Goal: Information Seeking & Learning: Learn about a topic

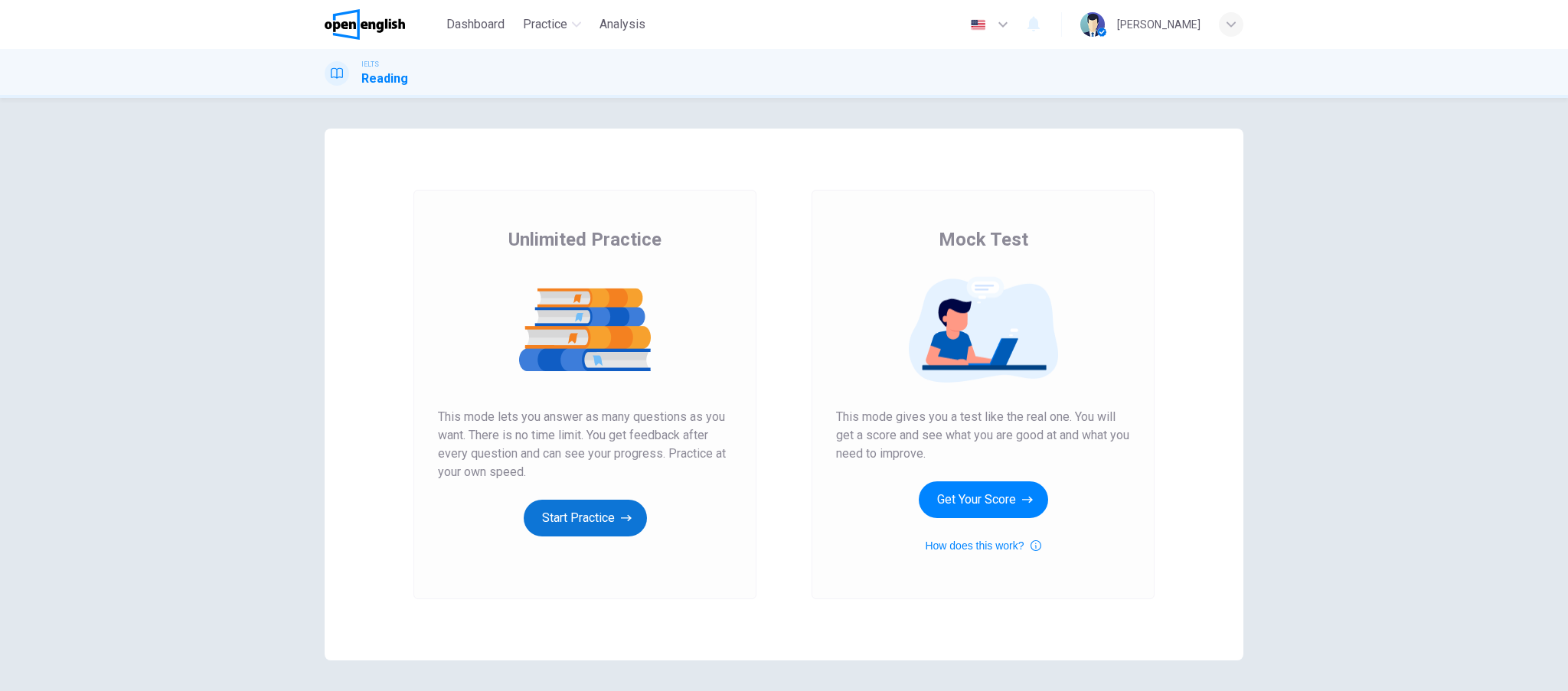
click at [605, 515] on button "Start Practice" at bounding box center [585, 518] width 123 height 37
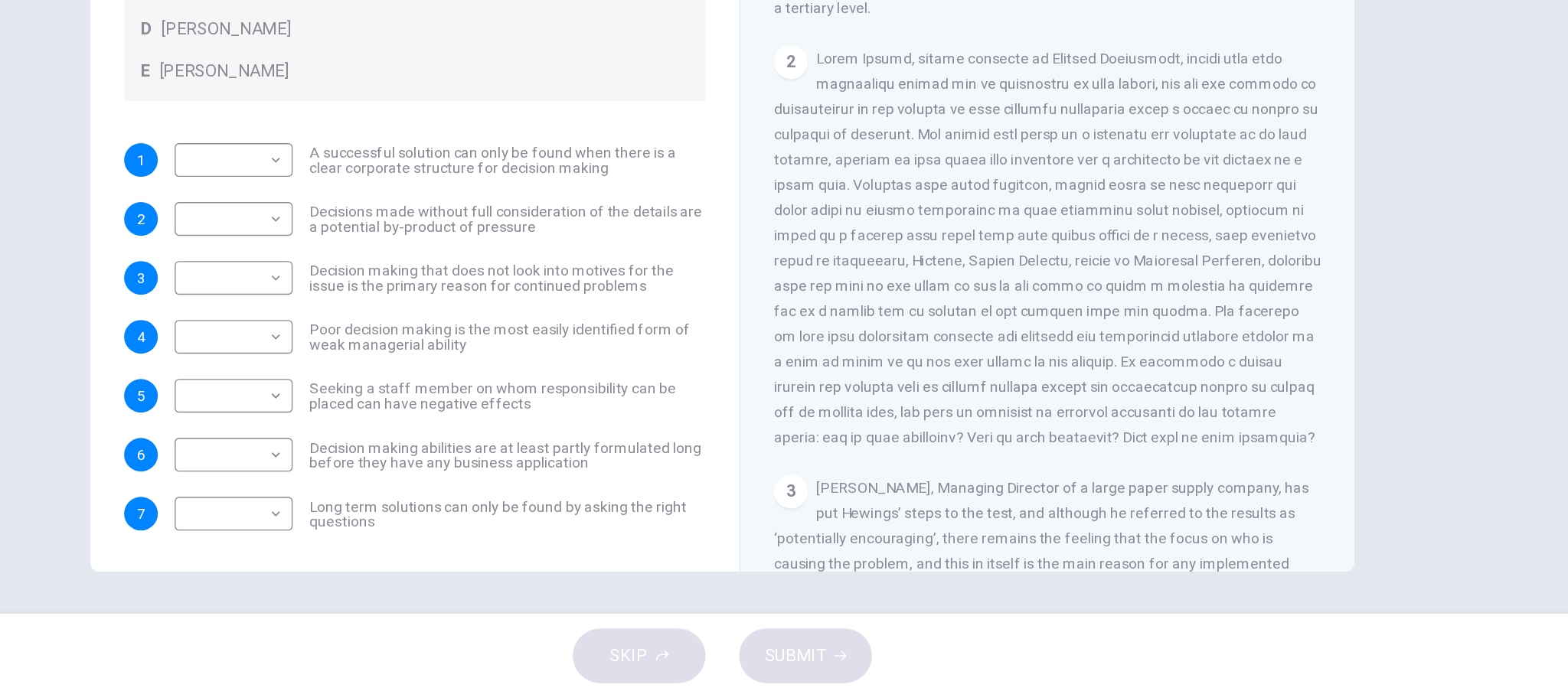
scroll to position [355, 0]
drag, startPoint x: 1234, startPoint y: 325, endPoint x: 1236, endPoint y: 338, distance: 13.2
click at [1236, 338] on div "Problem Solving and Decision Making CLICK TO ZOOM Click to Zoom 1 In the busine…" at bounding box center [1020, 346] width 447 height 557
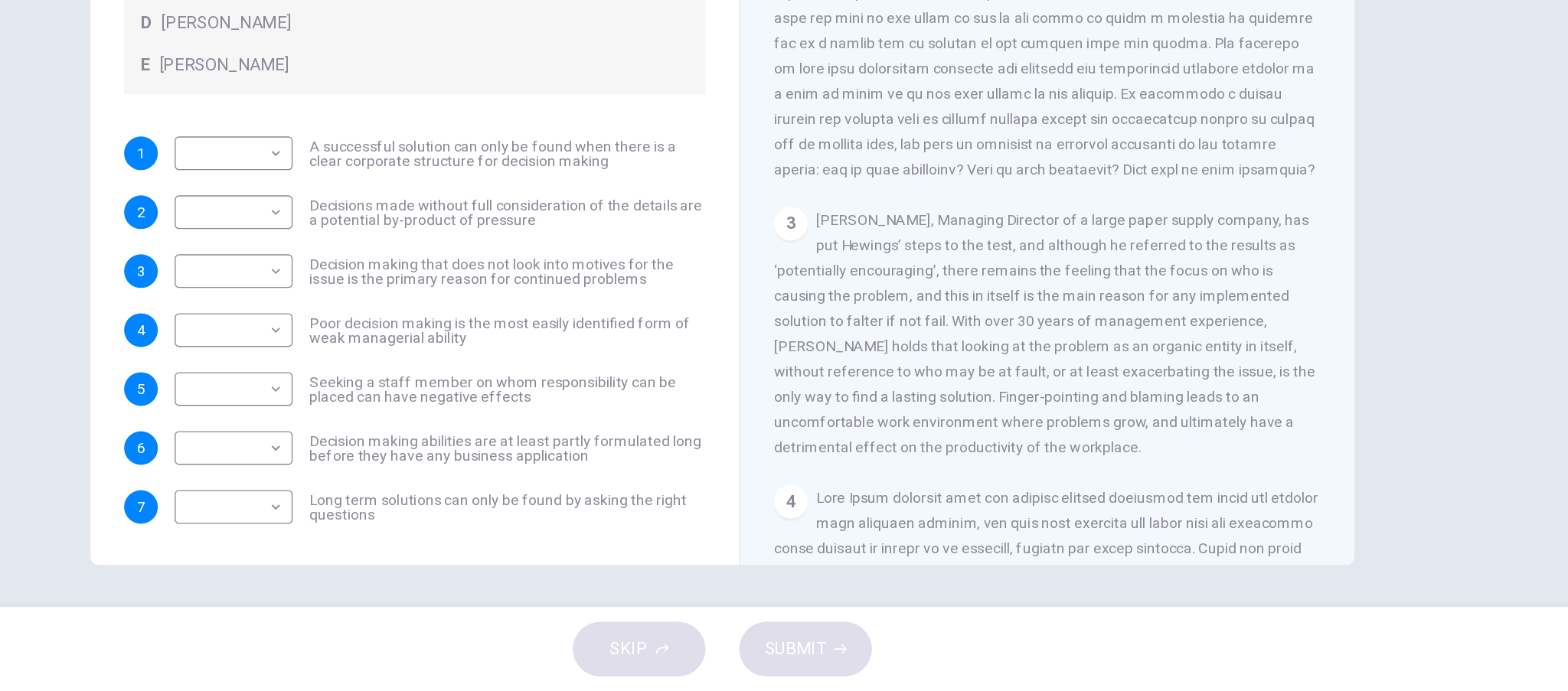
scroll to position [491, 0]
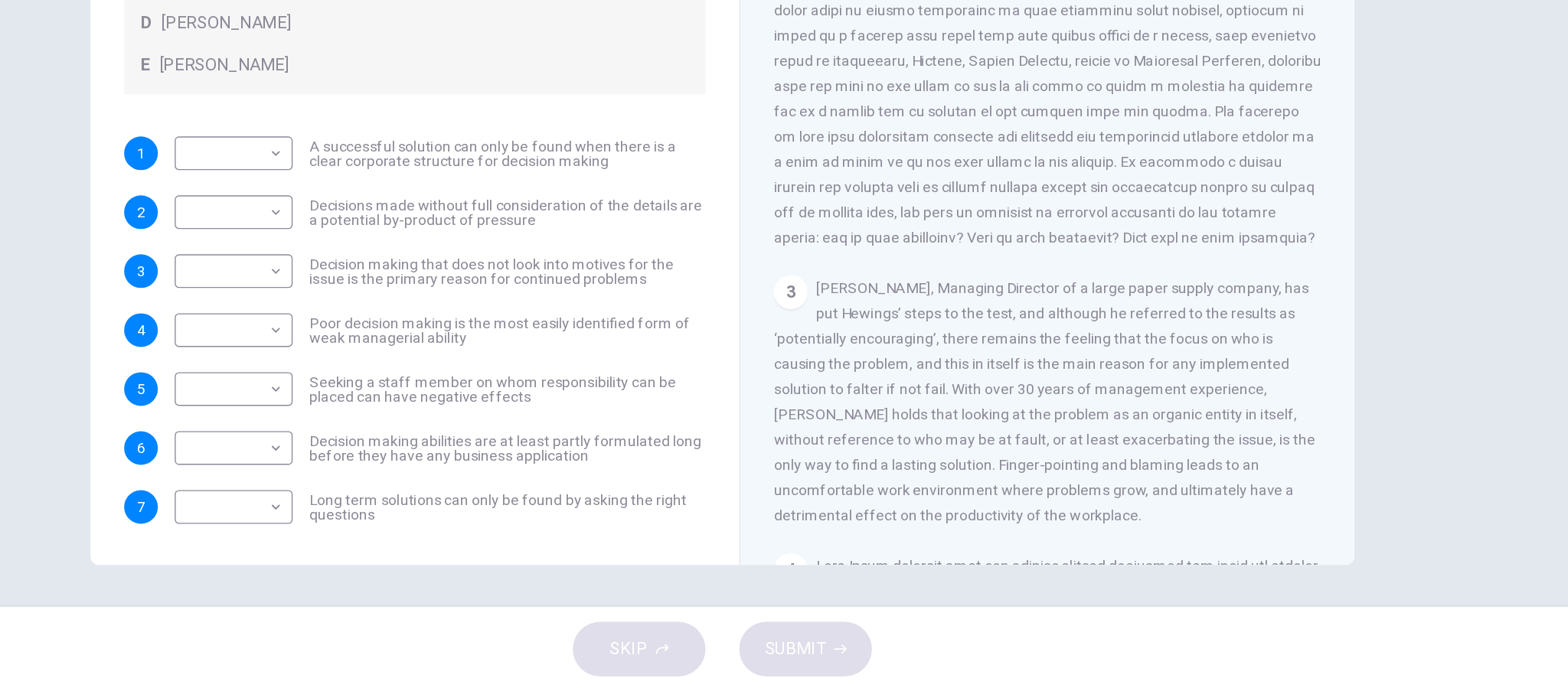
click at [1239, 399] on div "Questions 1 - 7 Match each statement with the correct person. Write the correct…" at bounding box center [784, 333] width 968 height 532
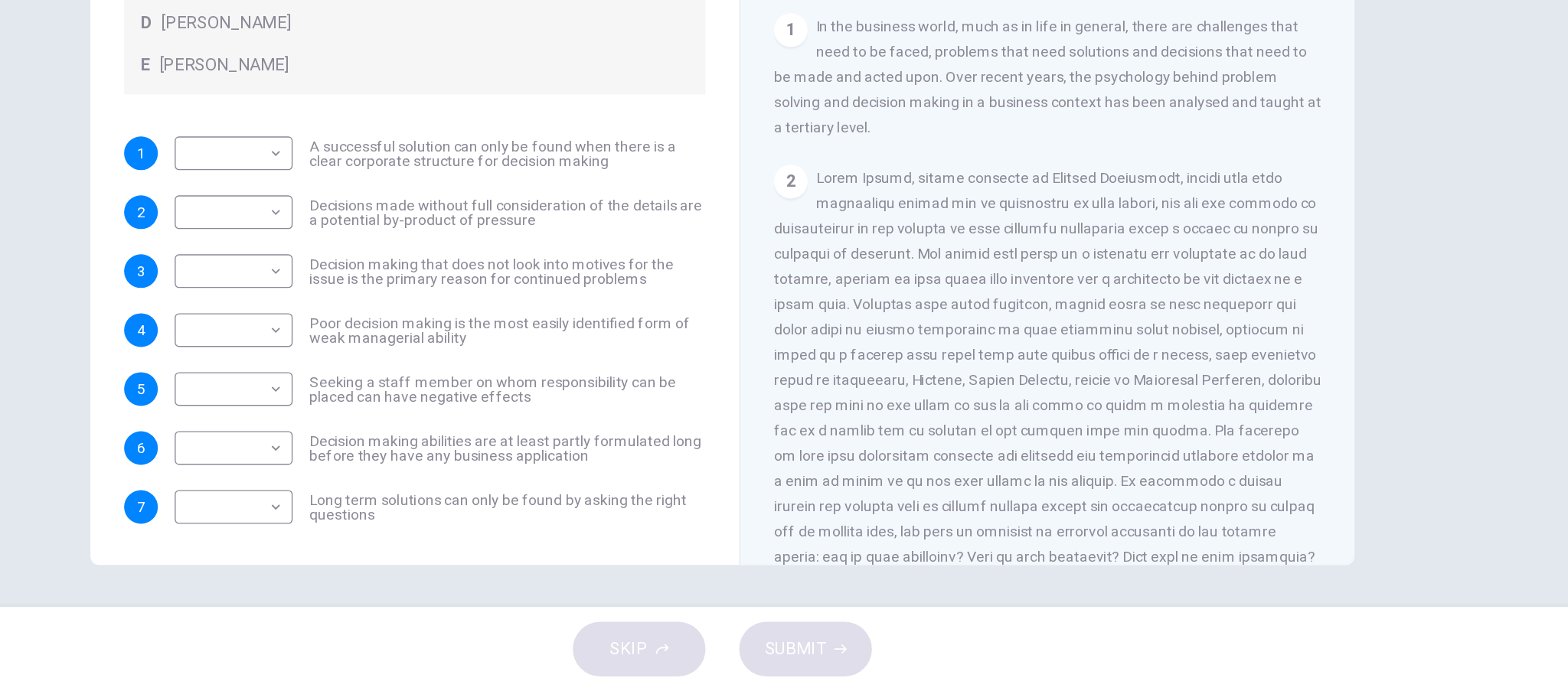
scroll to position [255, 0]
drag, startPoint x: 1241, startPoint y: 328, endPoint x: 1230, endPoint y: 412, distance: 84.7
click at [1218, 439] on div "Questions 1 - 7 Match each statement with the correct person. Write the correct…" at bounding box center [784, 333] width 968 height 532
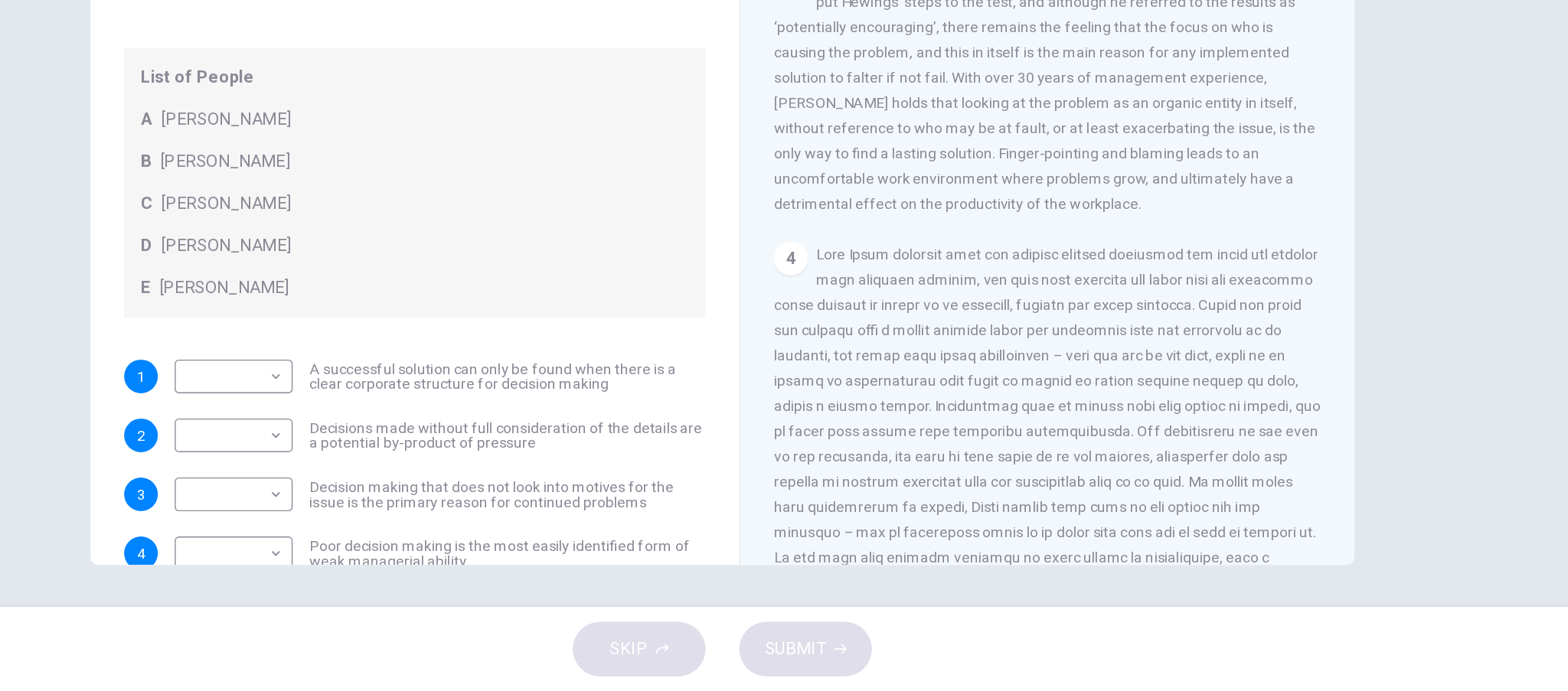
scroll to position [0, 0]
drag, startPoint x: 1221, startPoint y: 452, endPoint x: 1230, endPoint y: 446, distance: 10.8
click at [1230, 446] on div "CLICK TO ZOOM Click to Zoom 1 In the business world, much as in life in general…" at bounding box center [1031, 366] width 418 height 465
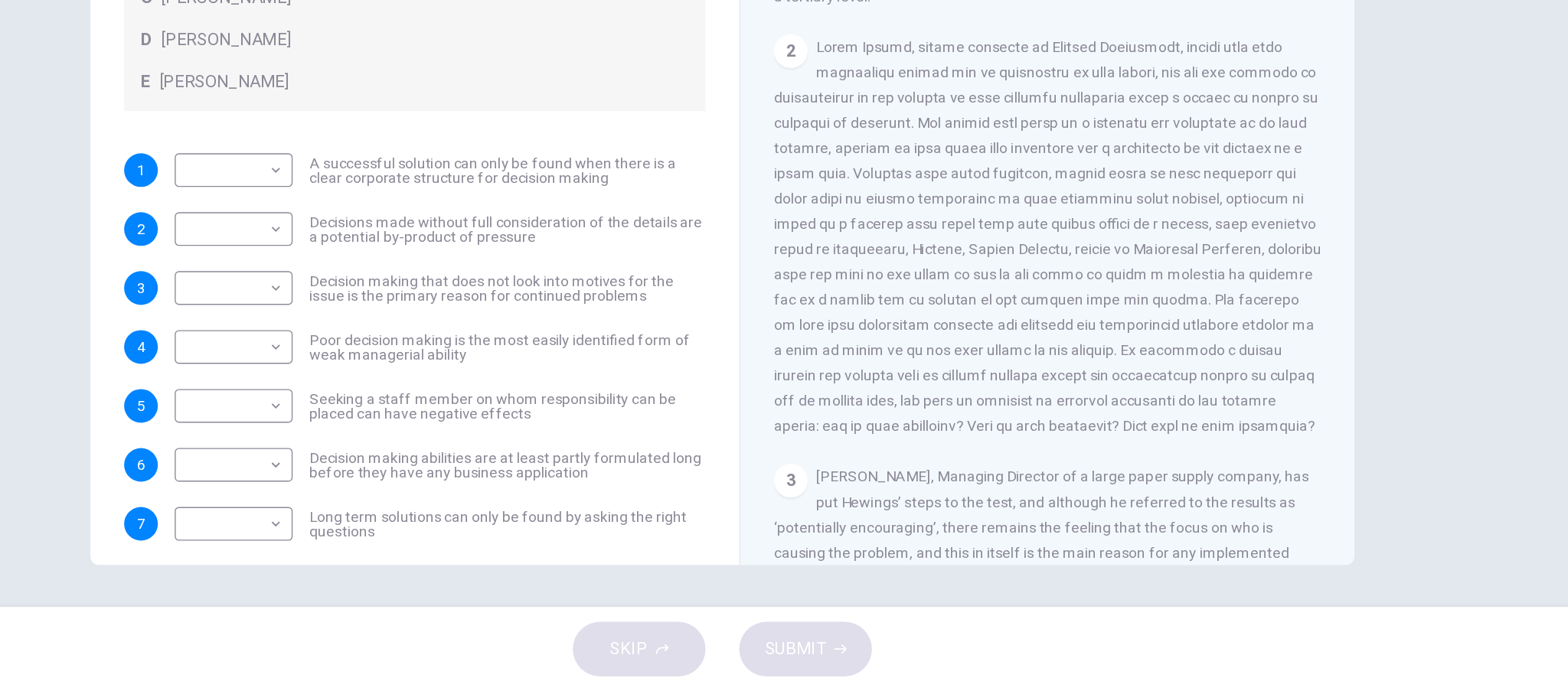
scroll to position [154, 0]
click at [179, 248] on body "This site uses cookies, as explained in our Privacy Policy . If you agree to th…" at bounding box center [784, 345] width 1568 height 691
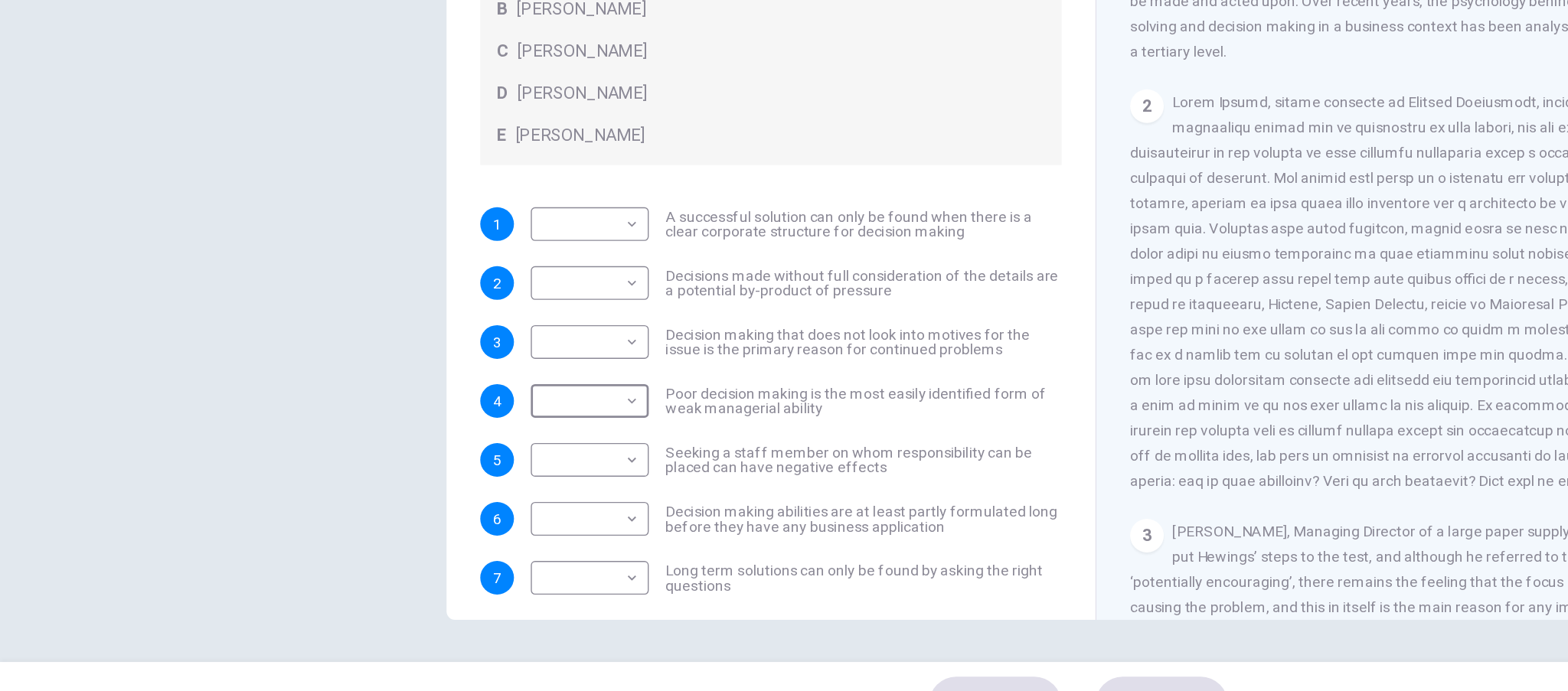
click at [440, 690] on li "A" at bounding box center [784, 700] width 1568 height 18
type input "*"
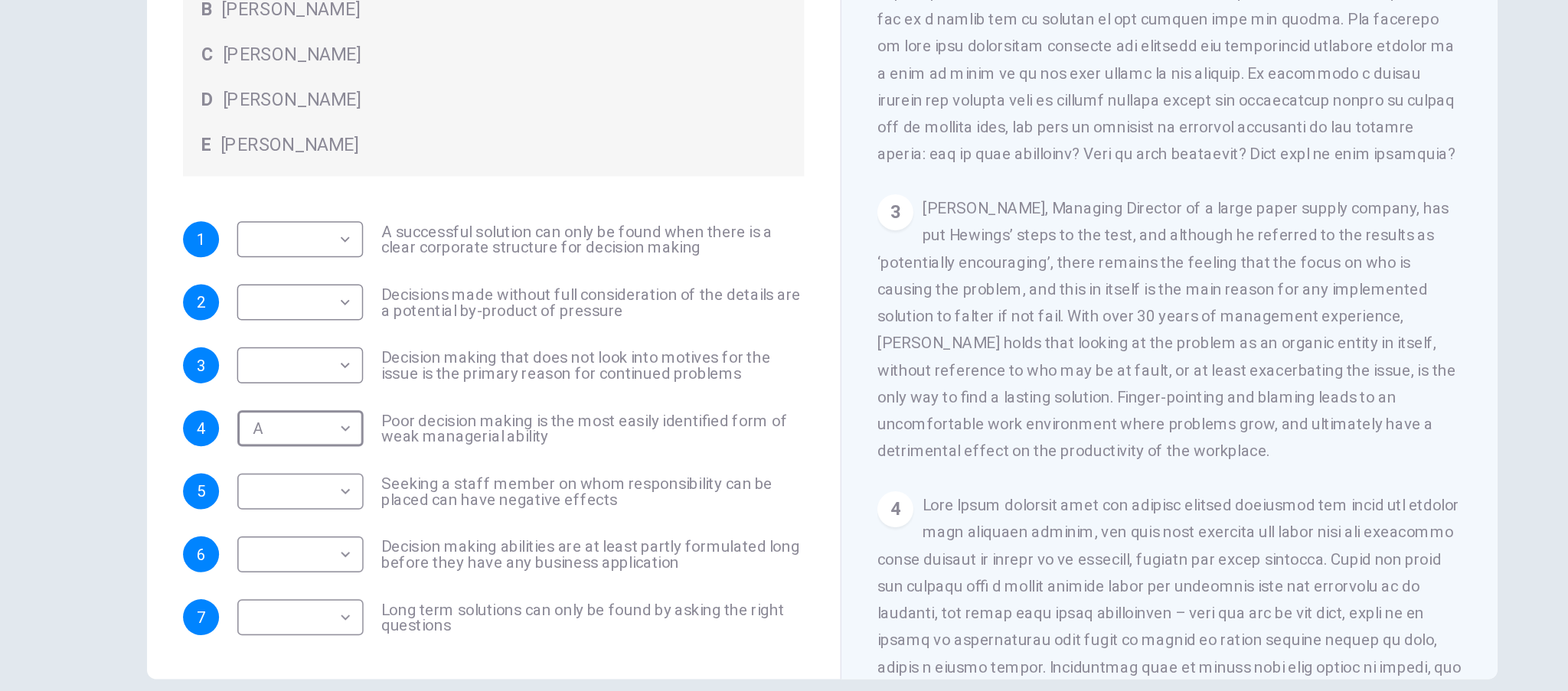
scroll to position [620, 0]
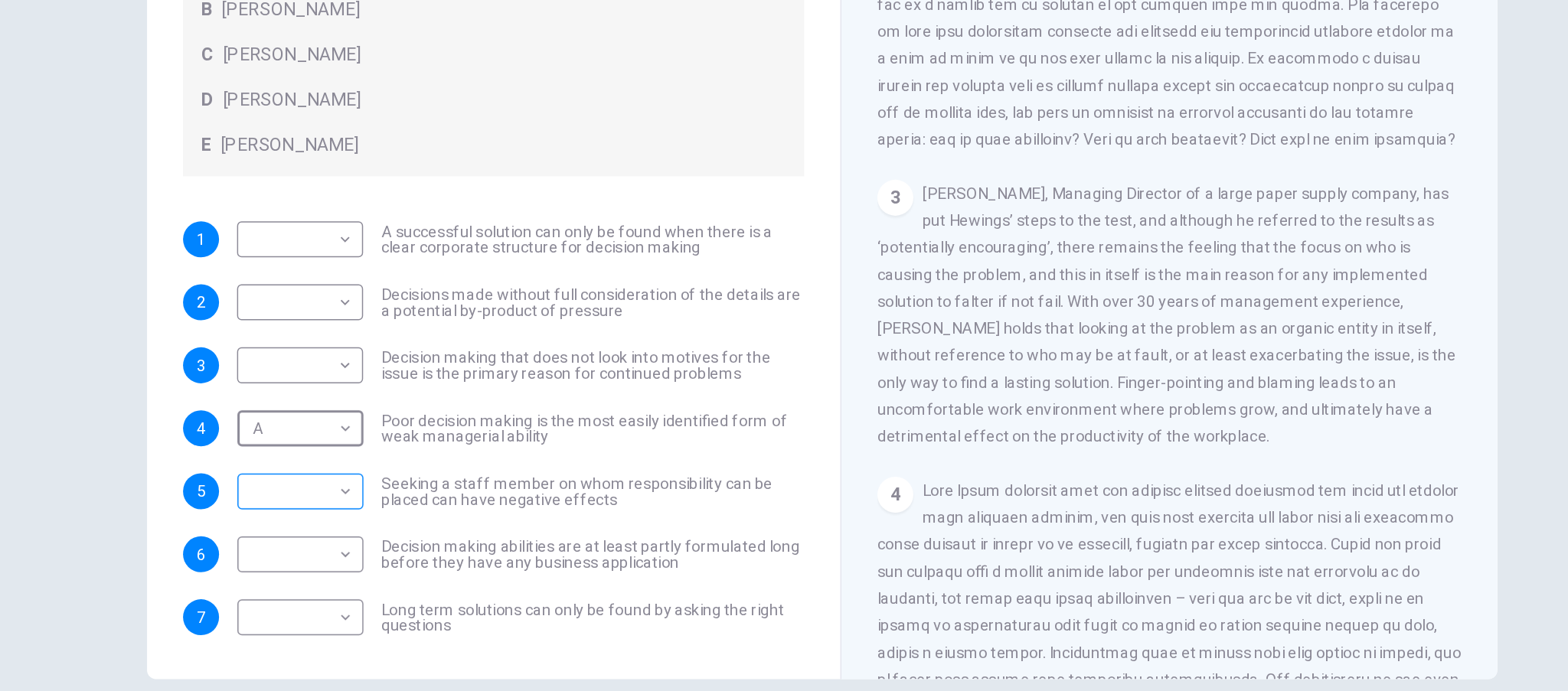
click at [226, 335] on body "This site uses cookies, as explained in our Privacy Policy . If you agree to th…" at bounding box center [784, 345] width 1568 height 691
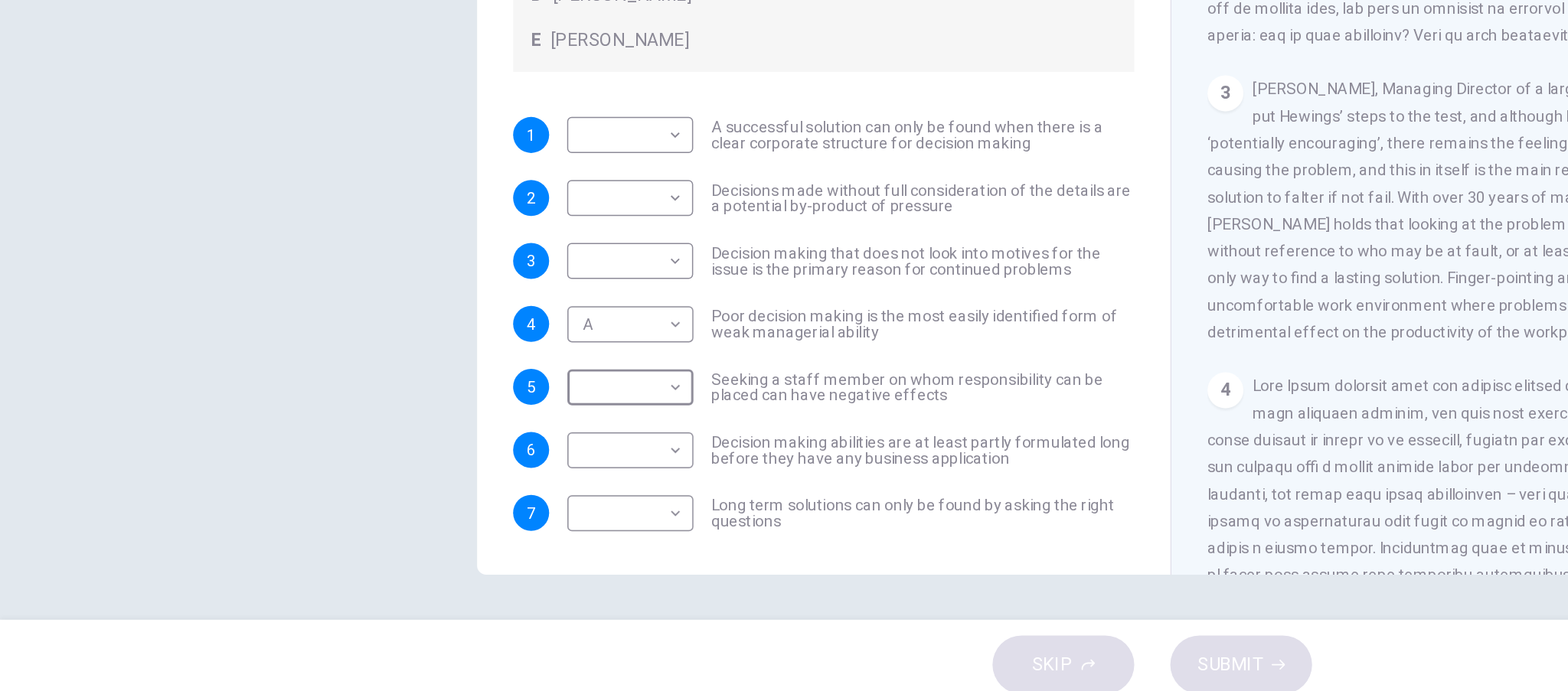
type input "*"
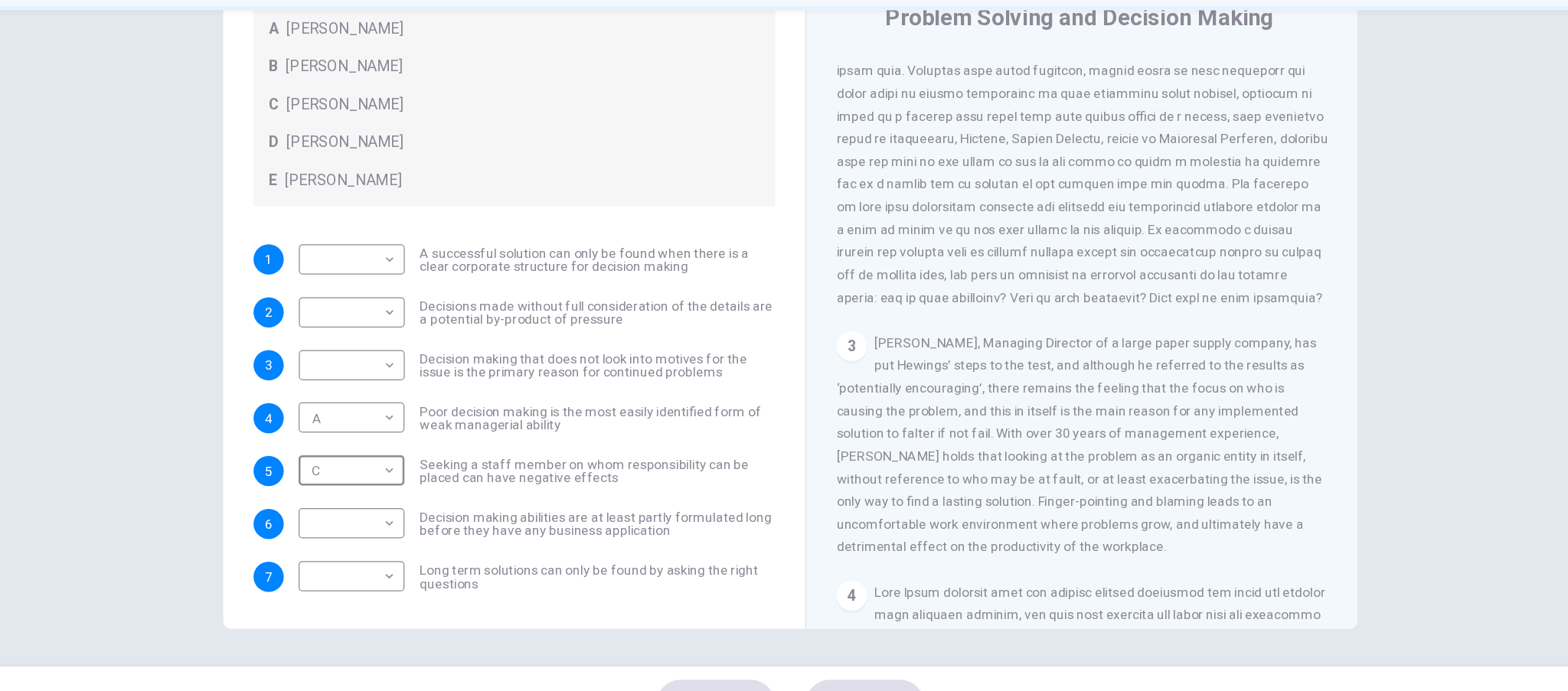
scroll to position [514, 0]
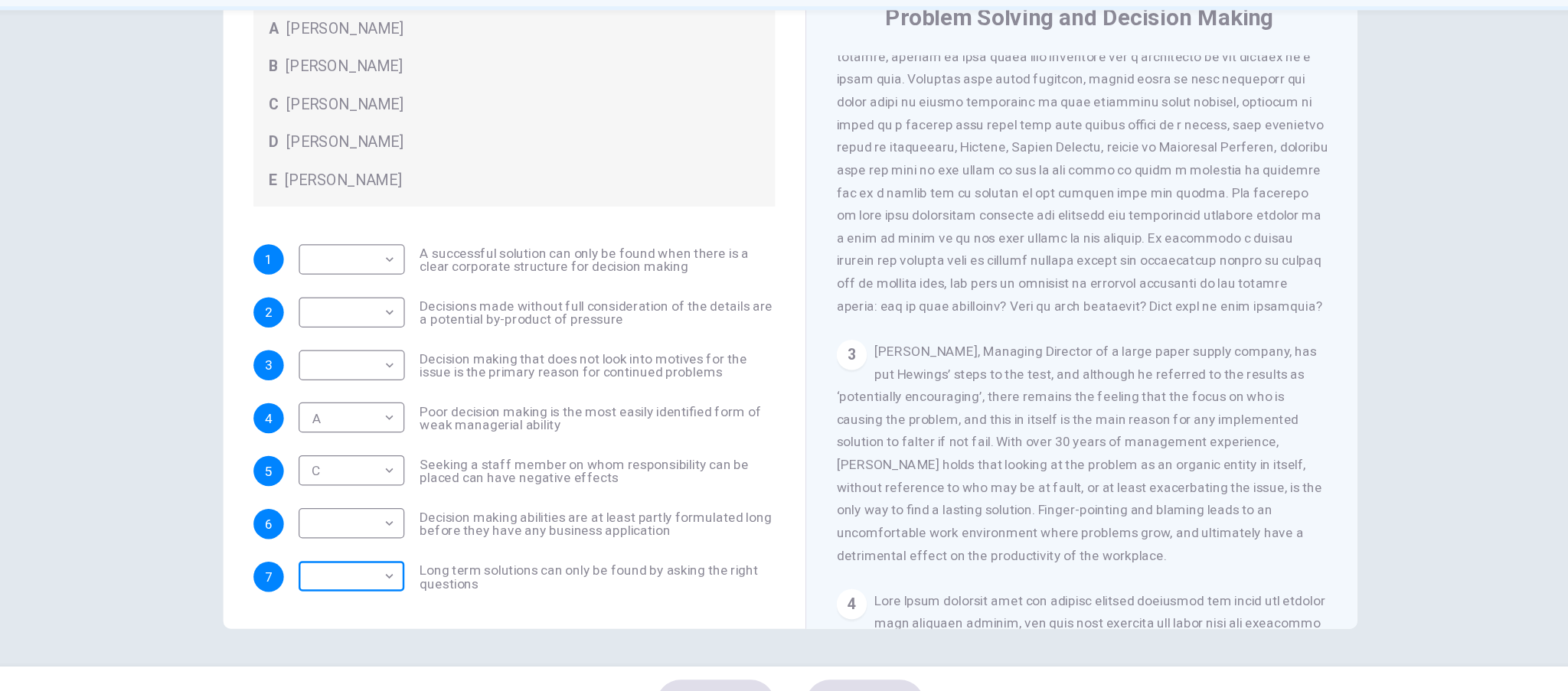
click at [259, 474] on body "This site uses cookies, as explained in our Privacy Policy . If you agree to th…" at bounding box center [784, 345] width 1568 height 691
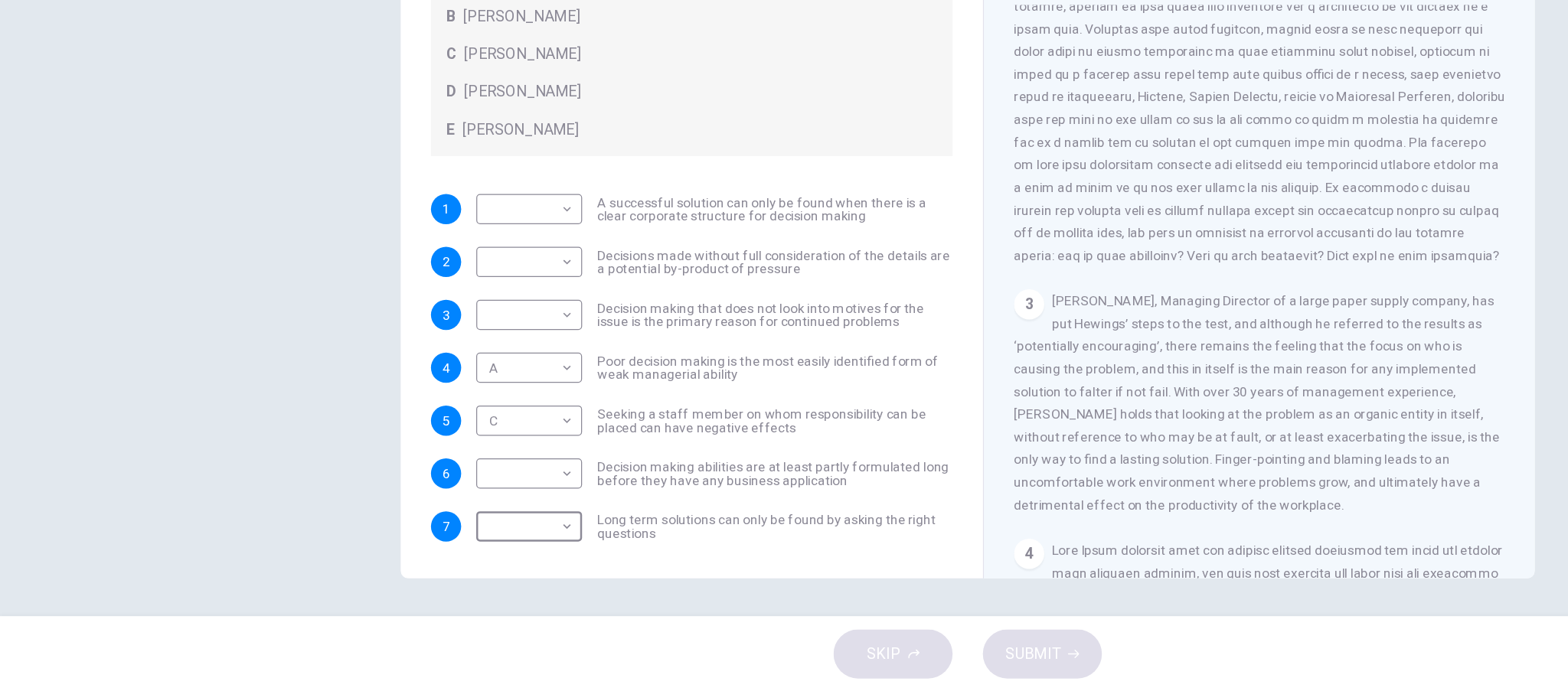
type input "*"
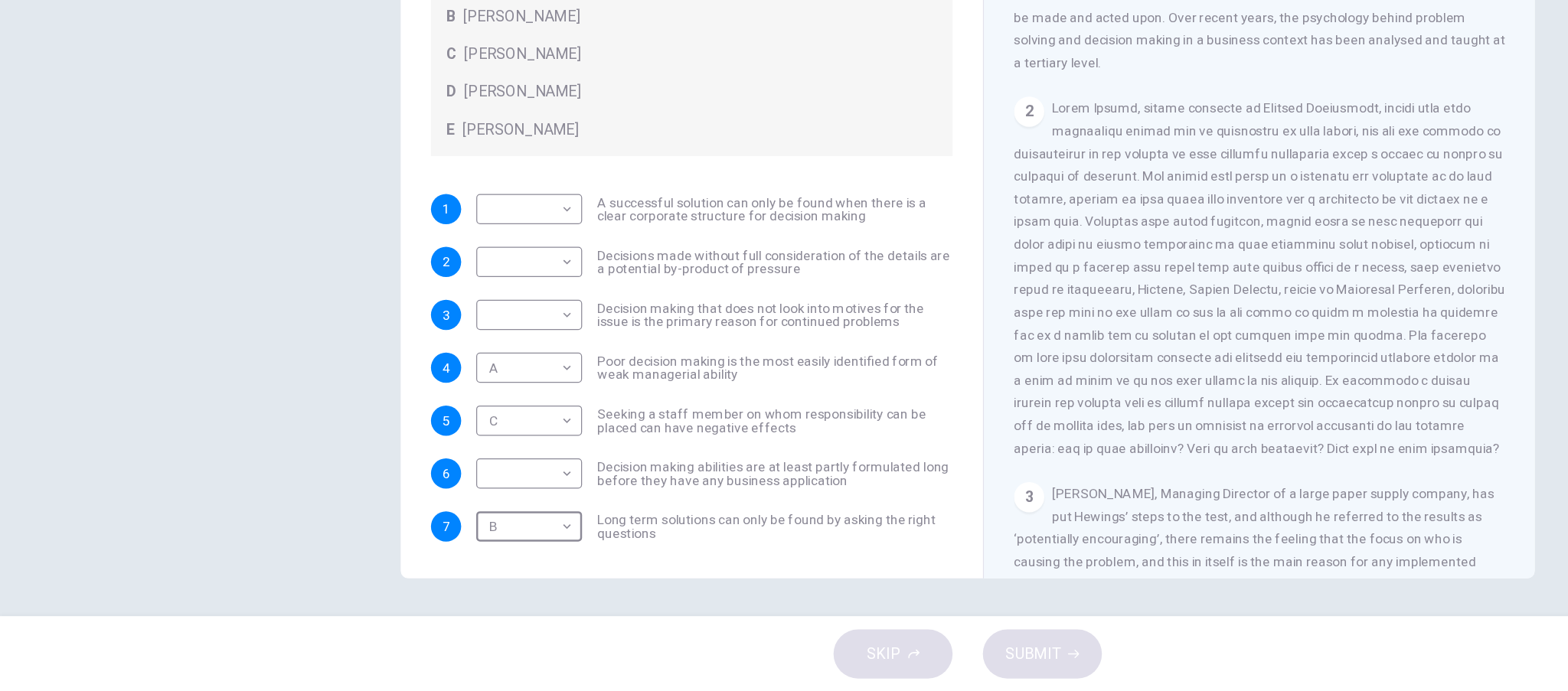
scroll to position [348, 0]
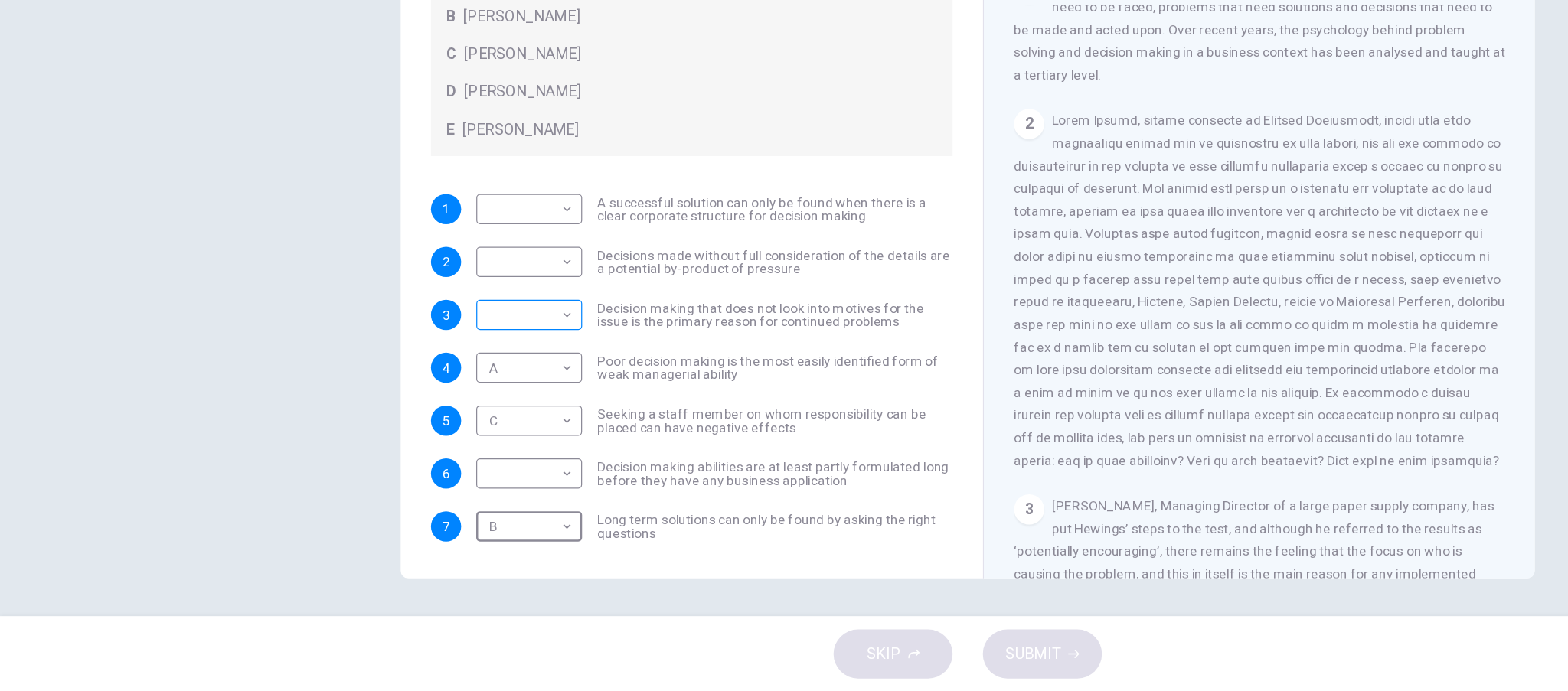
click at [422, 250] on body "This site uses cookies, as explained in our Privacy Policy . If you agree to th…" at bounding box center [784, 345] width 1568 height 691
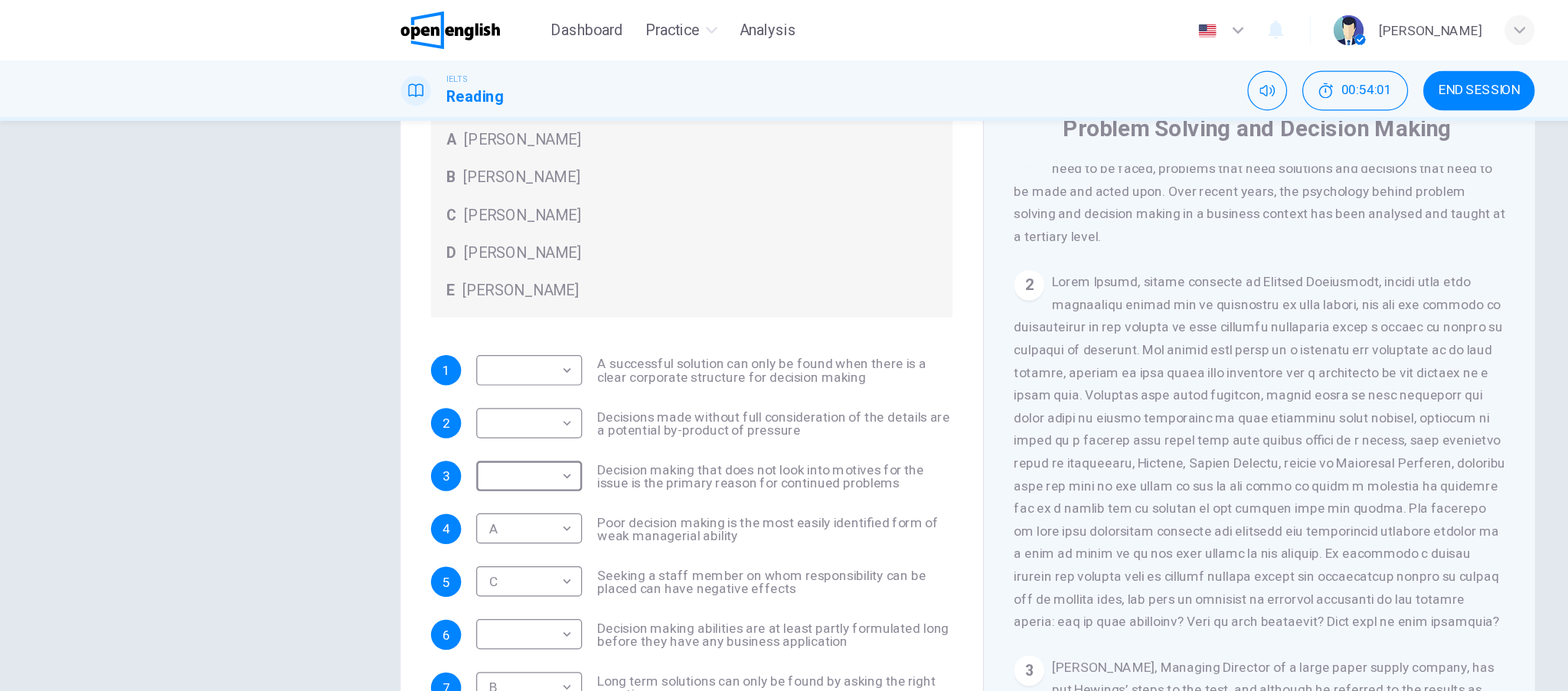
type input "*"
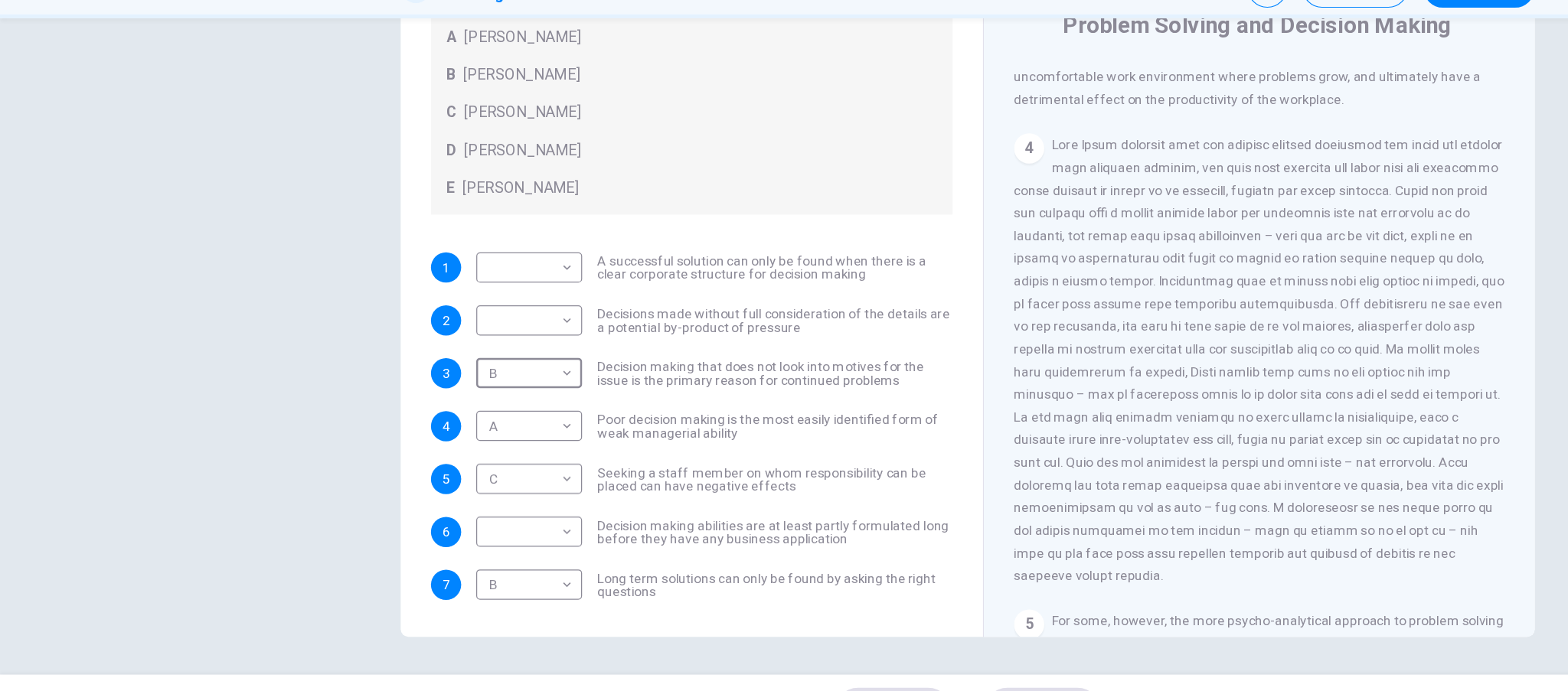
scroll to position [973, 0]
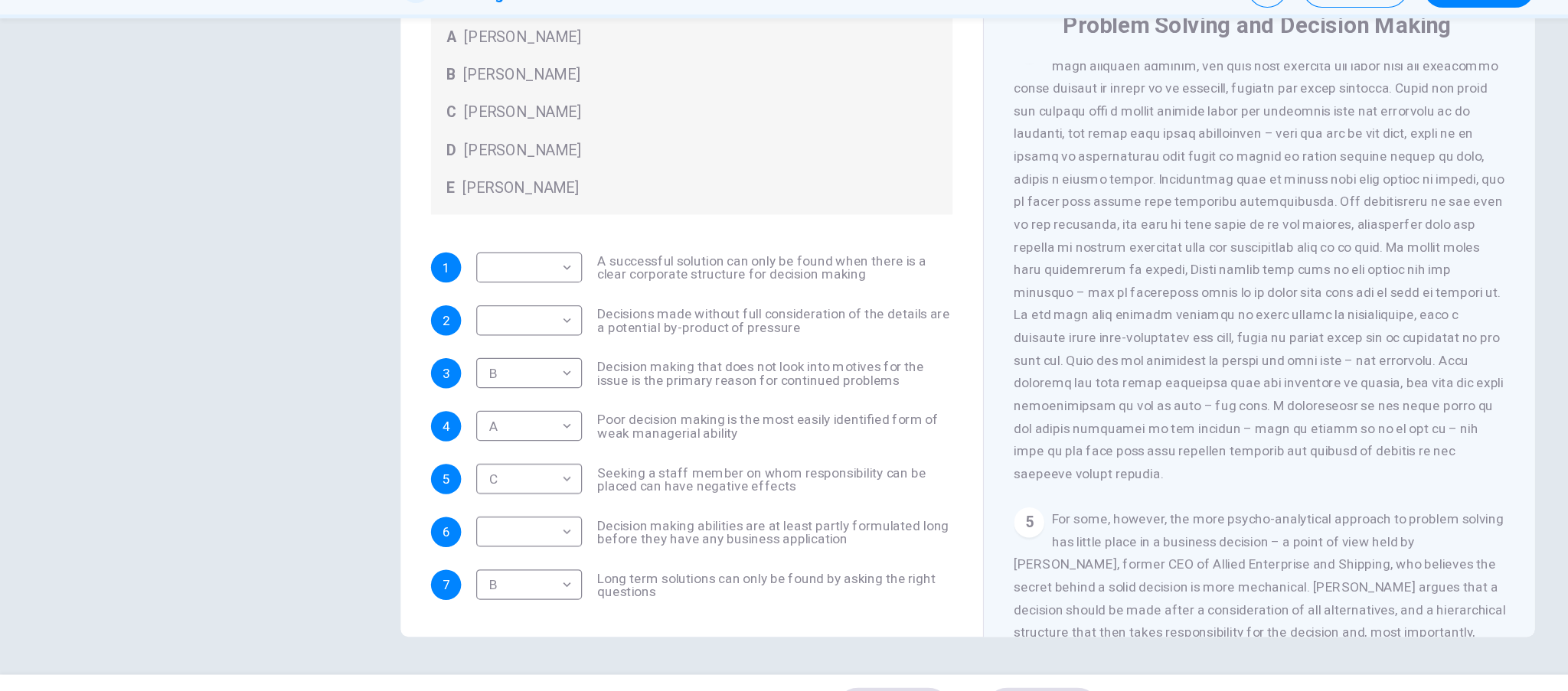
click at [473, 493] on div "1 ​ ​ A successful solution can only be found when there is a clear corporate s…" at bounding box center [561, 428] width 423 height 281
click at [426, 425] on body "This site uses cookies, as explained in our Privacy Policy . If you agree to th…" at bounding box center [784, 345] width 1568 height 691
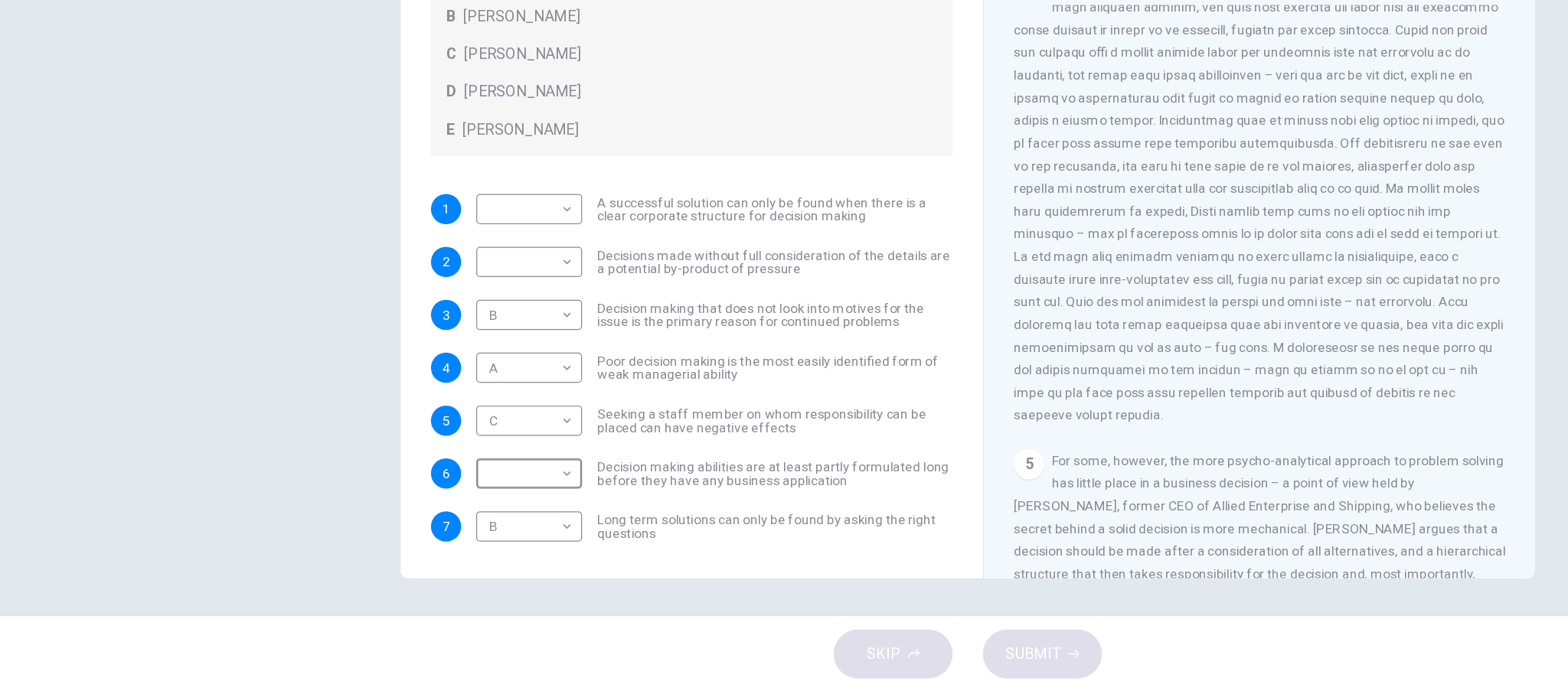
type input "*"
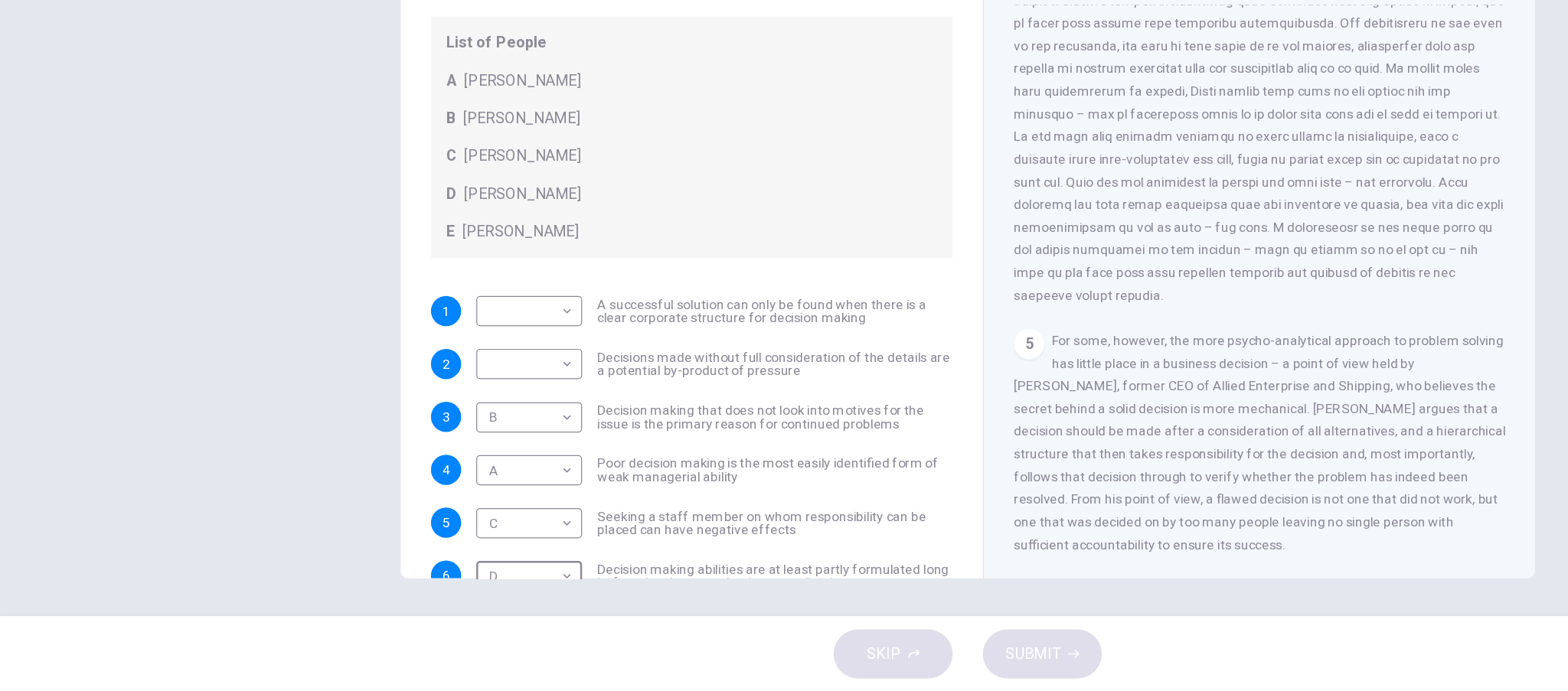
scroll to position [165, 0]
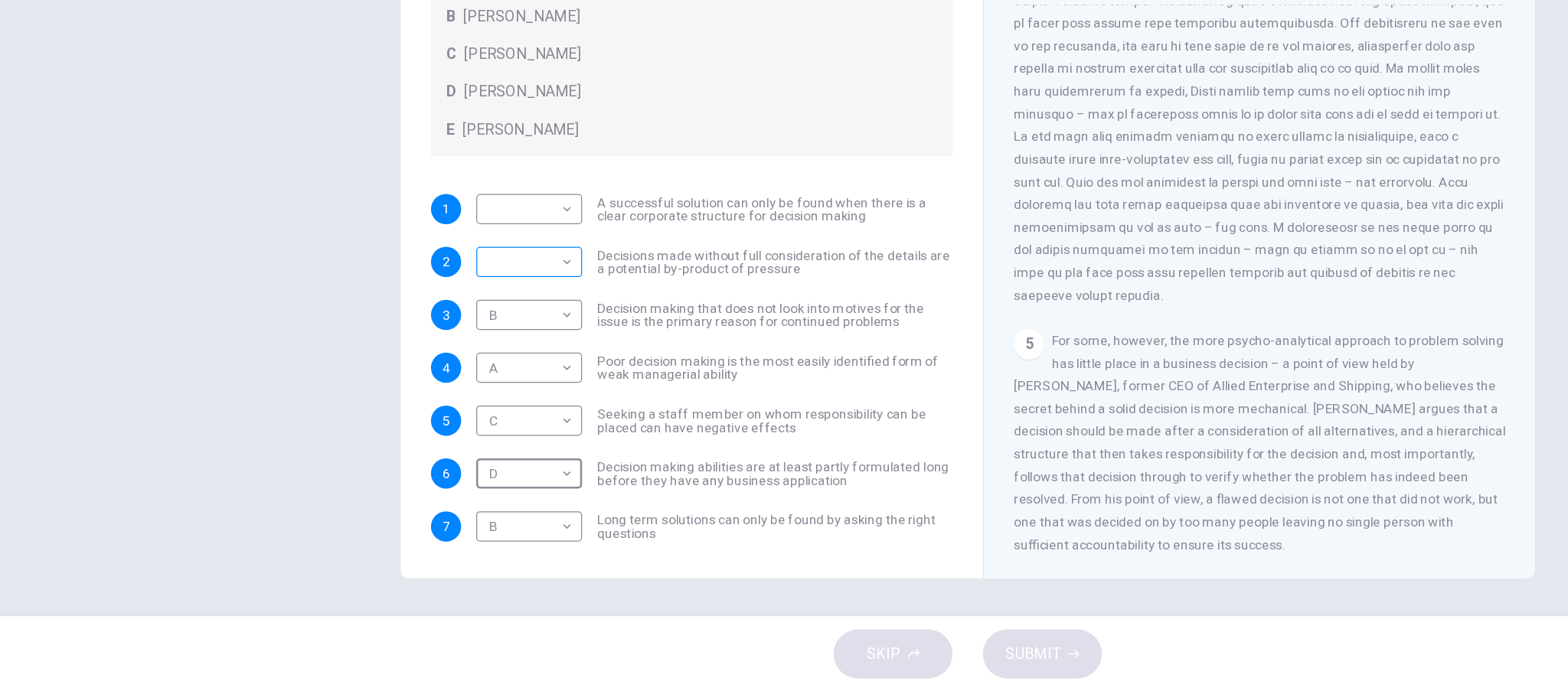
click at [433, 209] on body "This site uses cookies, as explained in our Privacy Policy . If you agree to th…" at bounding box center [784, 345] width 1568 height 691
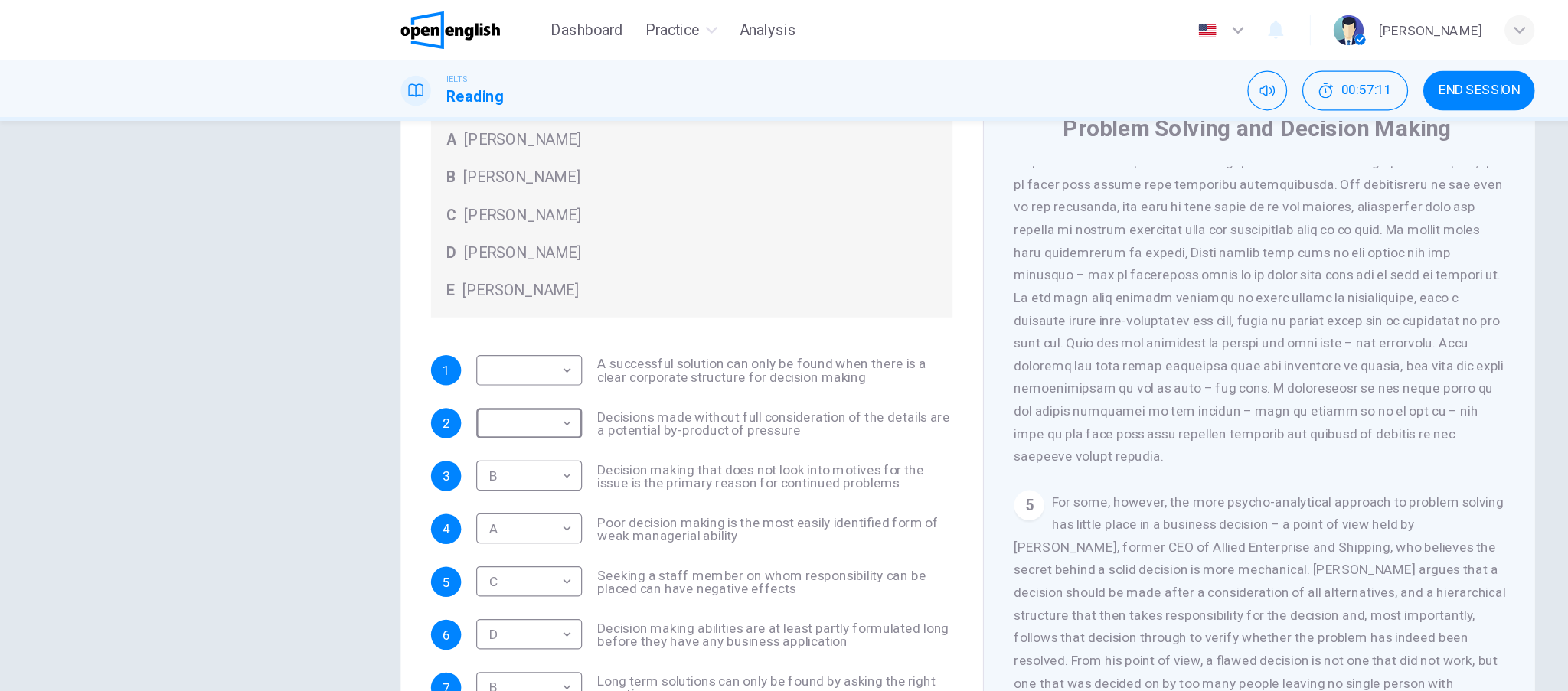
type input "*"
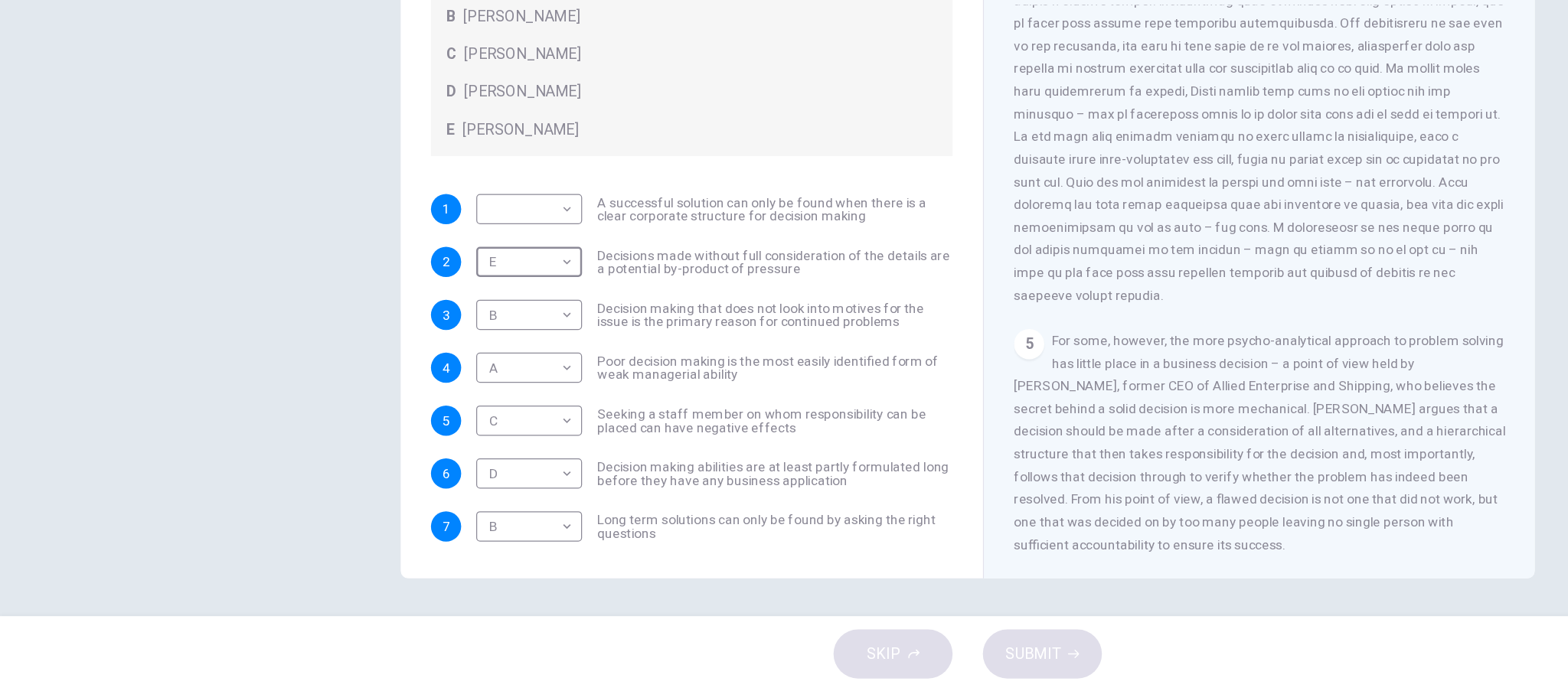
scroll to position [1139, 0]
click at [447, 168] on body "This site uses cookies, as explained in our Privacy Policy . If you agree to th…" at bounding box center [784, 345] width 1568 height 691
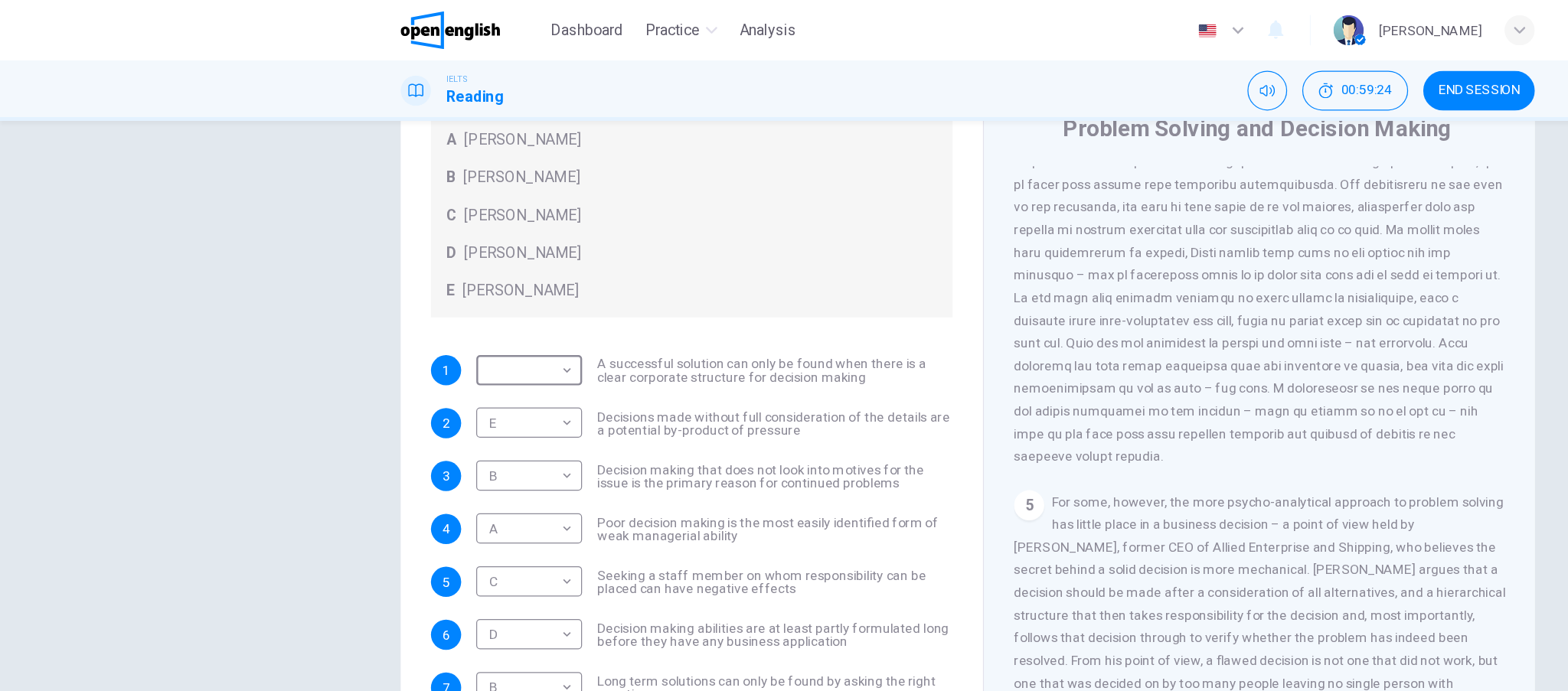
type input "*"
click at [449, 341] on body "This site uses cookies, as explained in our Privacy Policy . If you agree to th…" at bounding box center [784, 345] width 1568 height 691
click at [441, 690] on li "A" at bounding box center [784, 700] width 1568 height 18
type input "*"
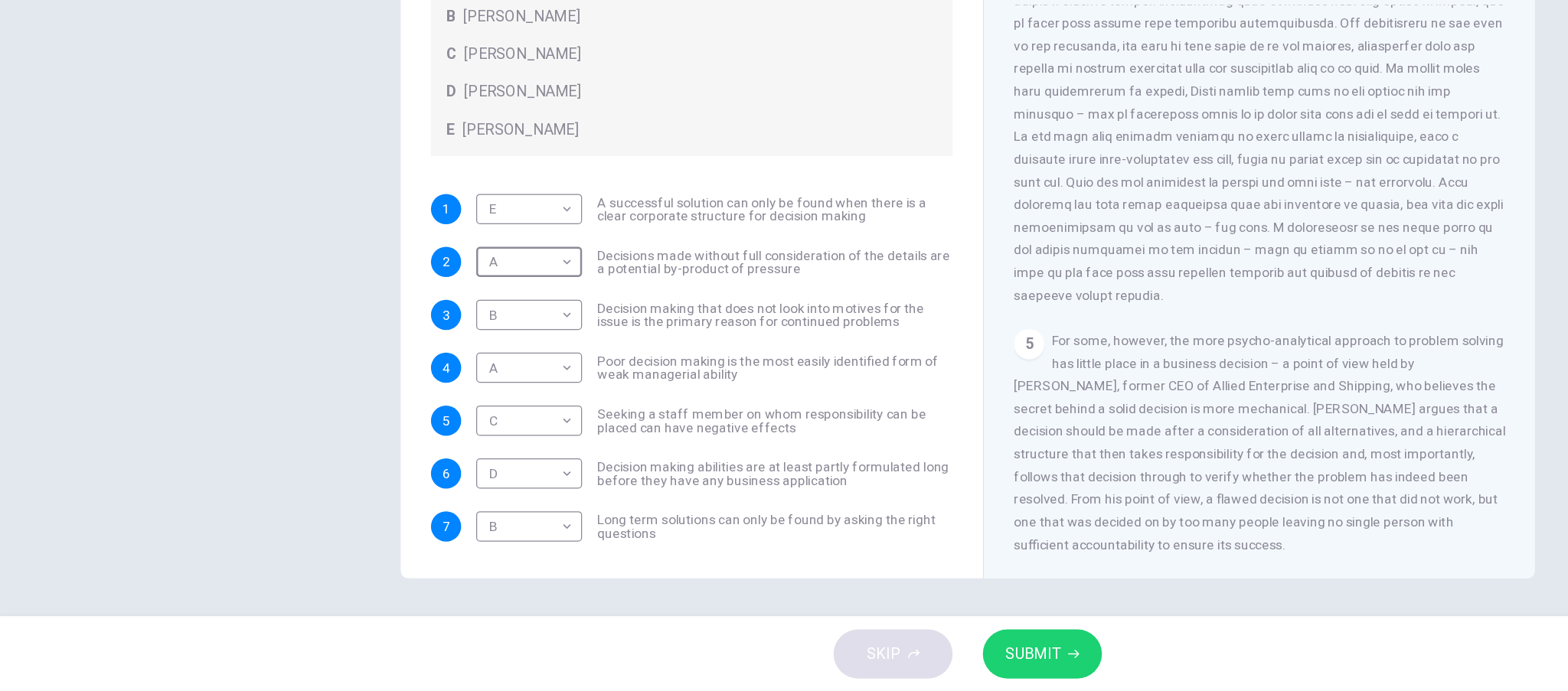
click at [872, 673] on button "SUBMIT" at bounding box center [845, 660] width 97 height 40
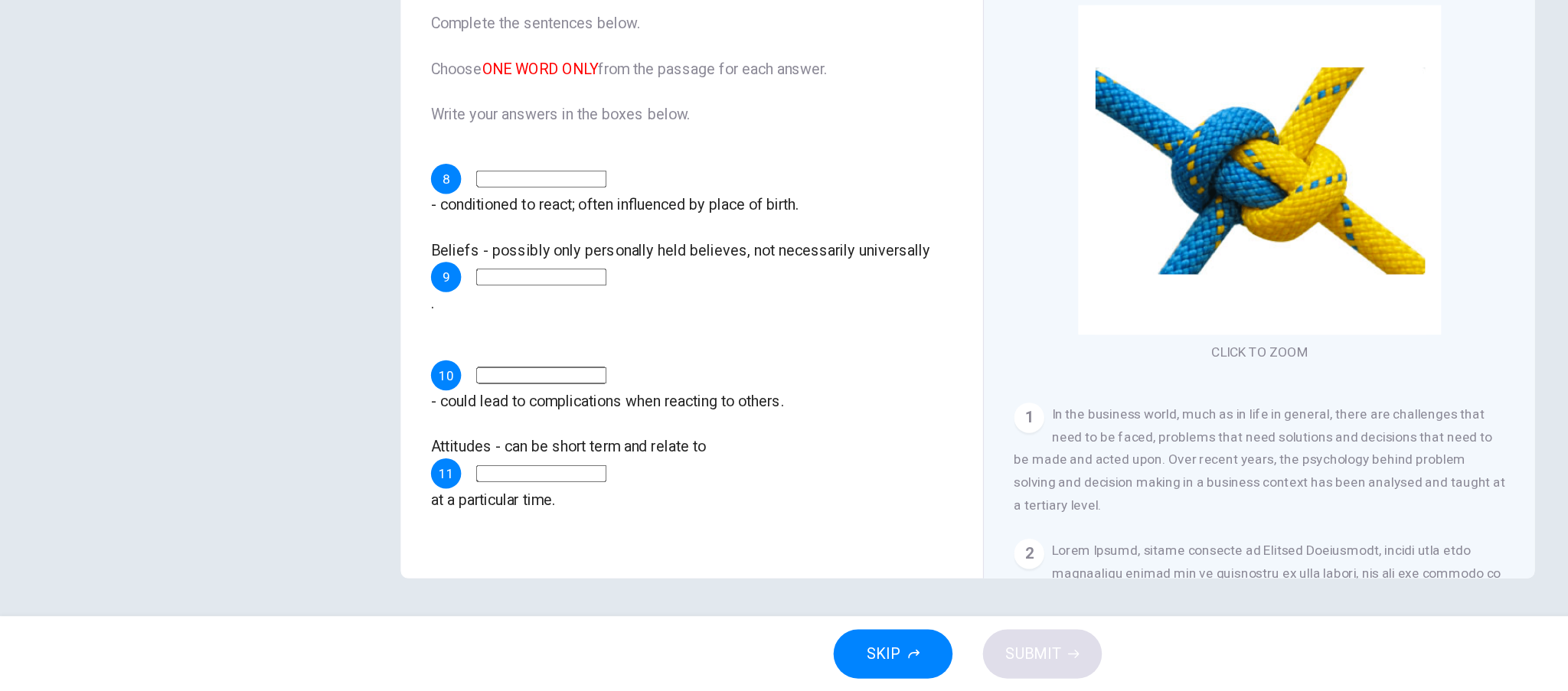
scroll to position [0, 0]
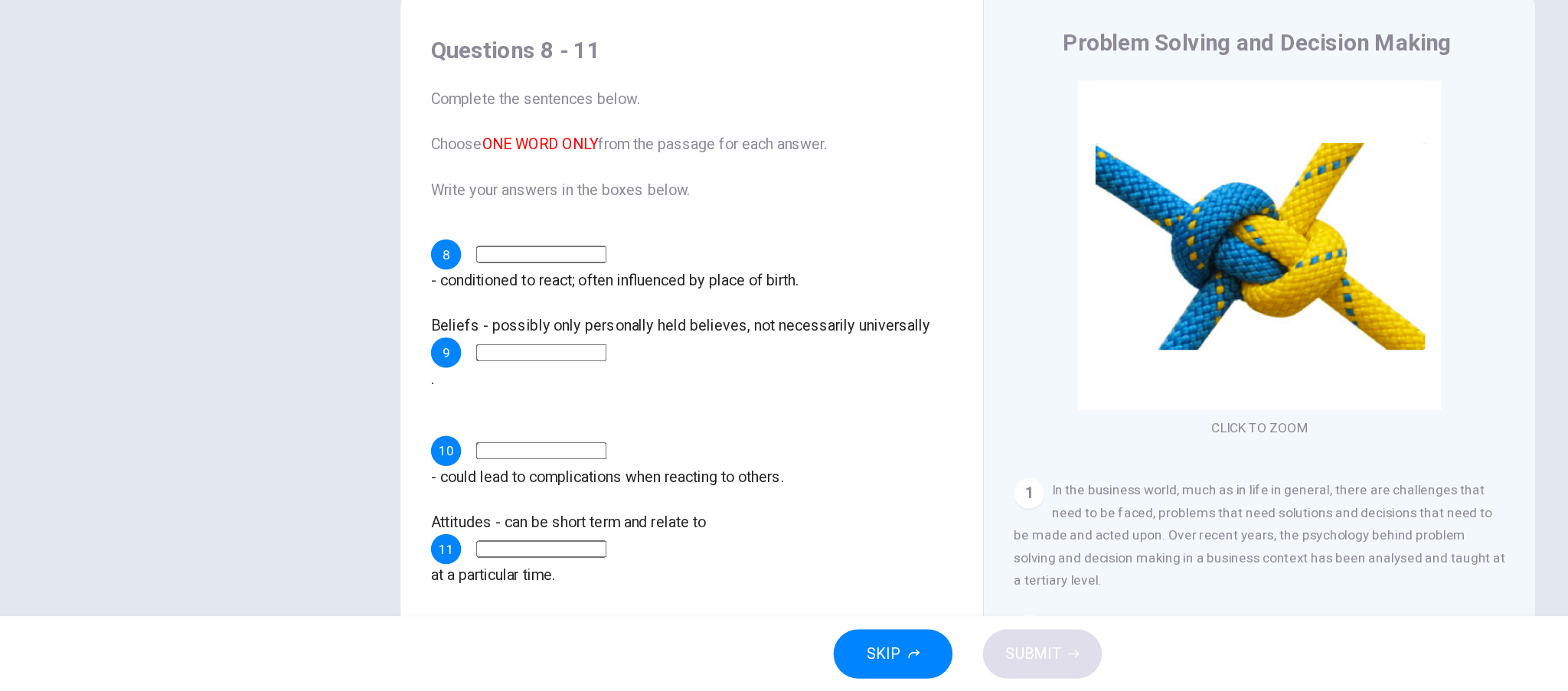
click at [491, 489] on input at bounding box center [439, 496] width 105 height 14
type input "********"
click at [455, 569] on input at bounding box center [439, 576] width 105 height 14
type input "**********"
click at [444, 410] on input at bounding box center [439, 417] width 105 height 14
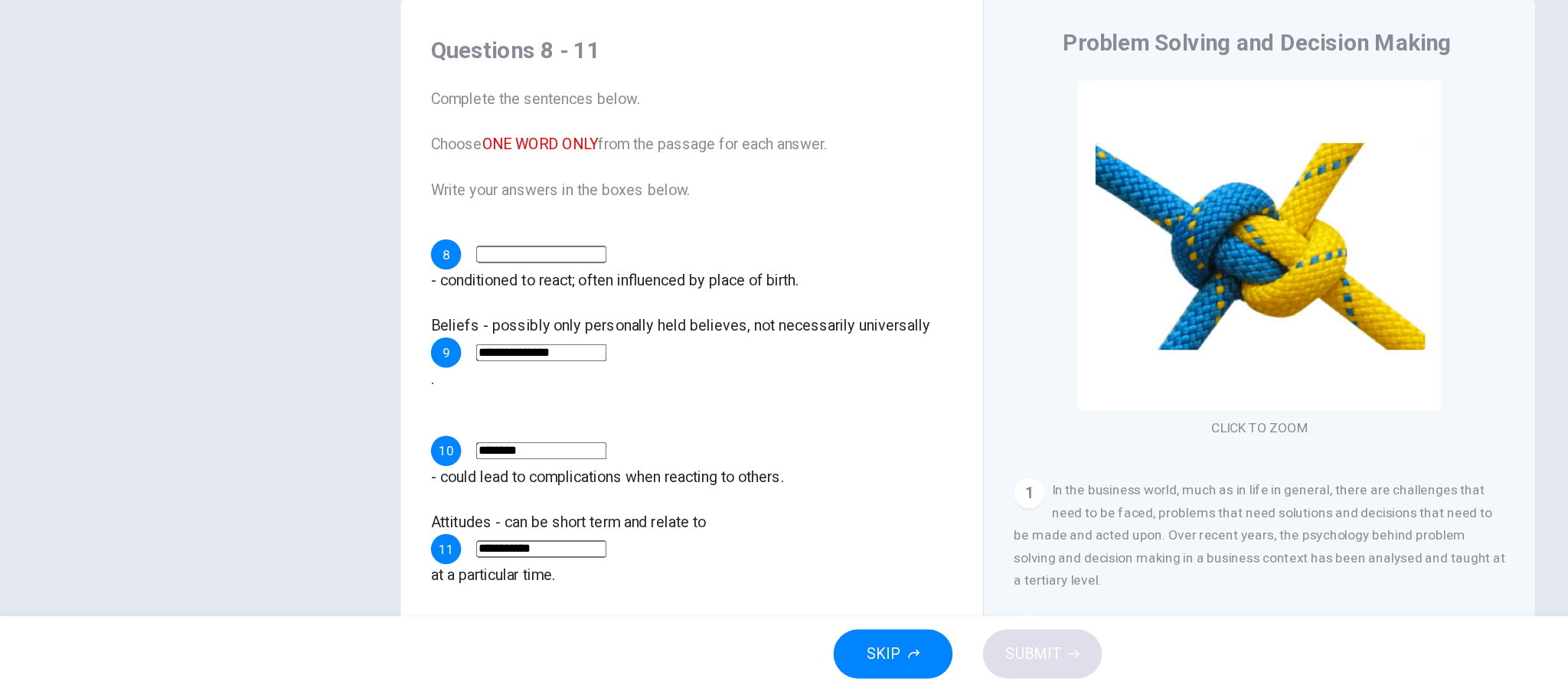
type input "**********"
click at [487, 333] on input at bounding box center [439, 337] width 105 height 14
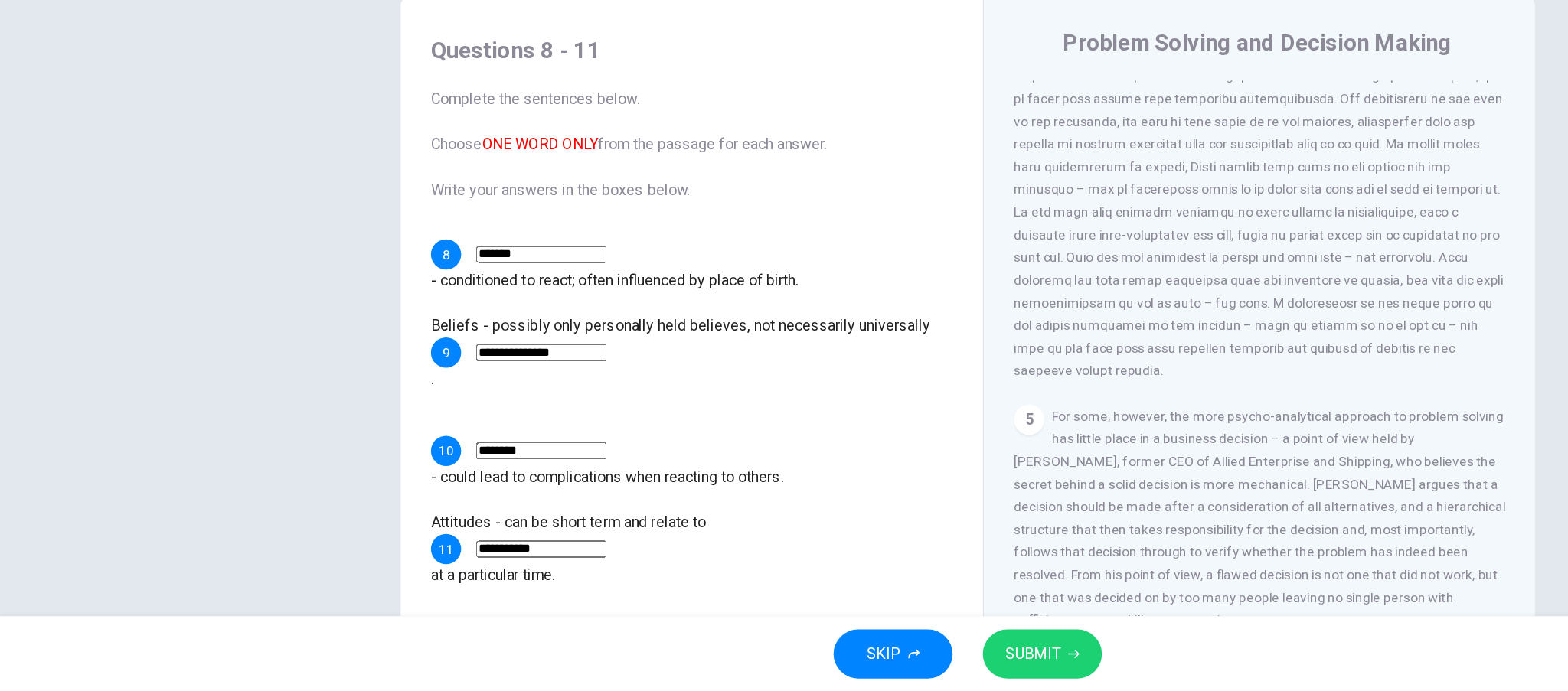
scroll to position [1139, 0]
type input "*******"
click at [846, 661] on span "SUBMIT" at bounding box center [837, 660] width 44 height 21
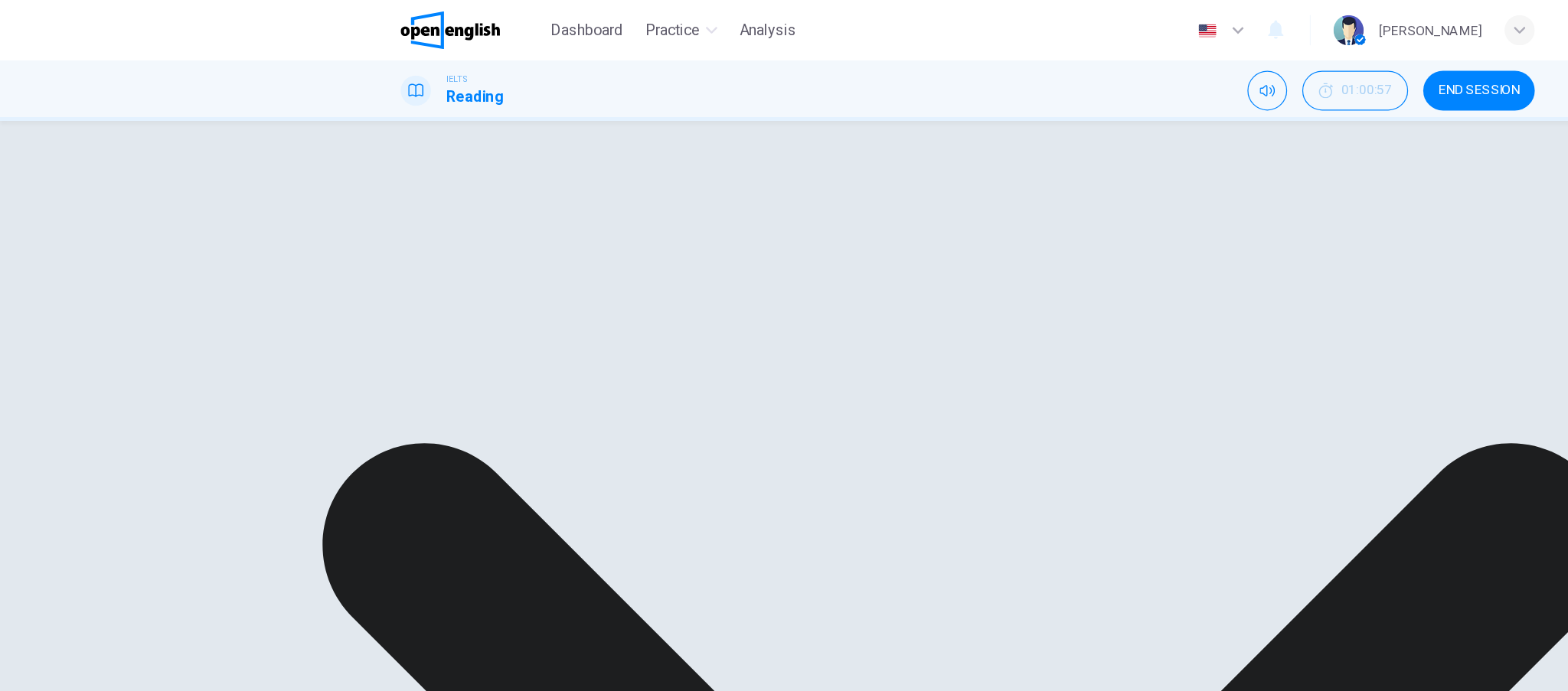
drag, startPoint x: 1211, startPoint y: 77, endPoint x: 703, endPoint y: 47, distance: 508.9
click at [1209, 79] on span "END SESSION" at bounding box center [1198, 74] width 66 height 13
